Goal: Task Accomplishment & Management: Manage account settings

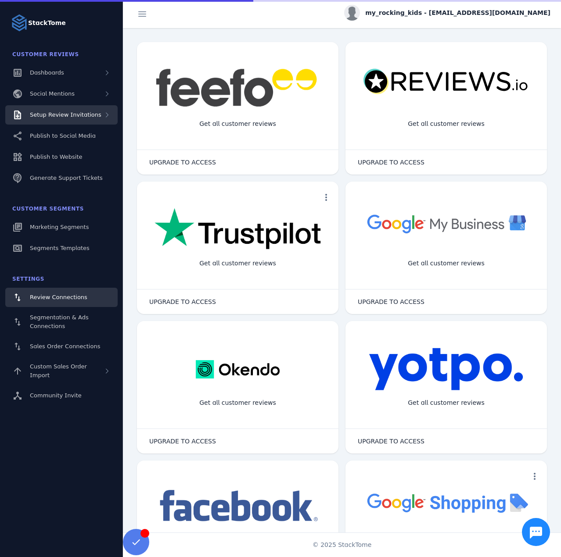
click at [68, 112] on span "Setup Review Invitations" at bounding box center [66, 114] width 72 height 7
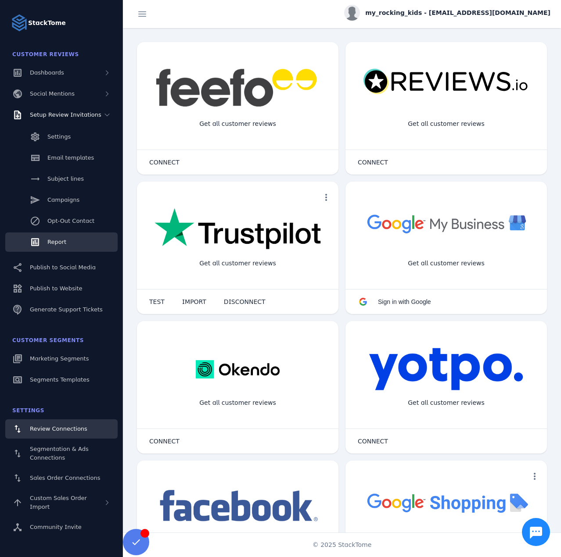
click at [61, 237] on link "Report" at bounding box center [61, 242] width 112 height 19
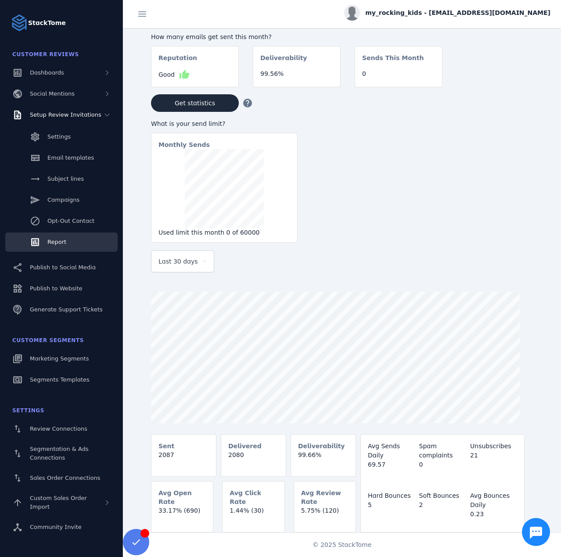
click at [453, 16] on span "my_rocking_kids - cs_mrkids@stacktome.com" at bounding box center [457, 12] width 185 height 9
click at [516, 84] on span "Sign out" at bounding box center [522, 84] width 25 height 11
